Goal: Navigation & Orientation: Understand site structure

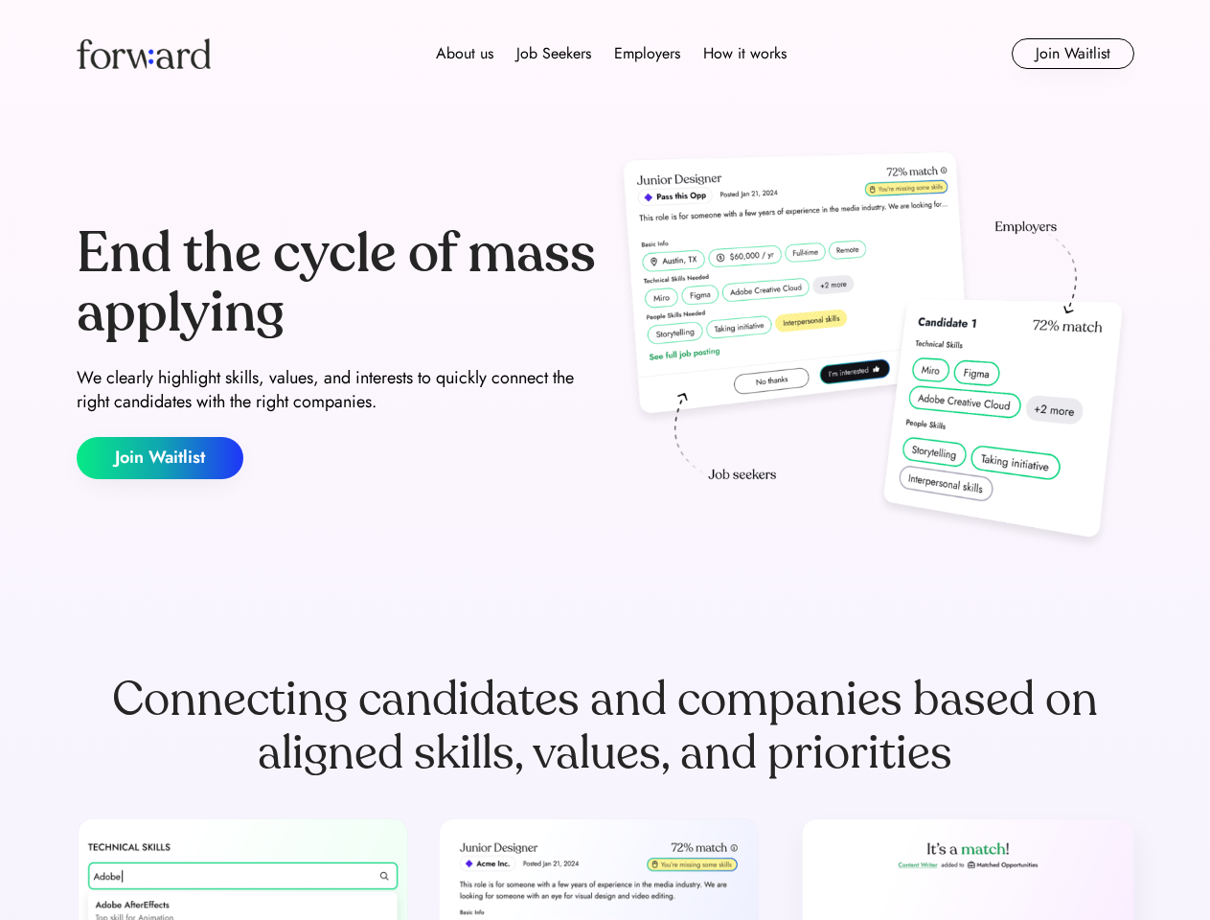
click at [605, 460] on div "End the cycle of mass applying We clearly highlight skills, values, and interes…" at bounding box center [606, 352] width 1058 height 412
click at [606, 54] on div "About us Job Seekers Employers How it works" at bounding box center [611, 53] width 755 height 23
click at [144, 54] on img at bounding box center [144, 53] width 134 height 31
click at [611, 54] on div "About us Job Seekers Employers How it works" at bounding box center [611, 53] width 755 height 23
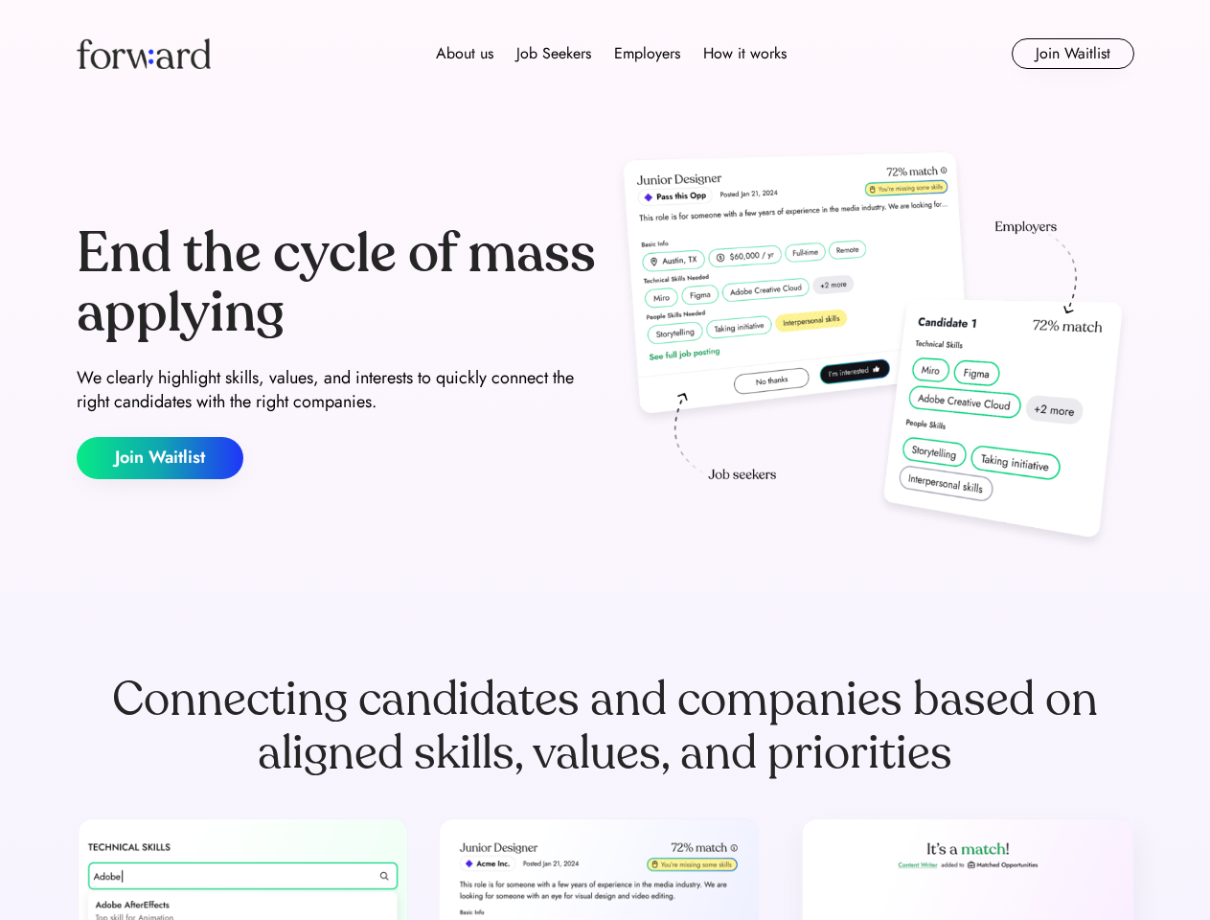
click at [465, 54] on div "About us" at bounding box center [464, 53] width 57 height 23
click at [554, 54] on div "Job Seekers" at bounding box center [553, 53] width 75 height 23
click at [647, 54] on div "Employers" at bounding box center [647, 53] width 66 height 23
click at [744, 54] on div "How it works" at bounding box center [744, 53] width 83 height 23
click at [1072, 54] on button "Join Waitlist" at bounding box center [1073, 53] width 123 height 31
